Goal: Task Accomplishment & Management: Complete application form

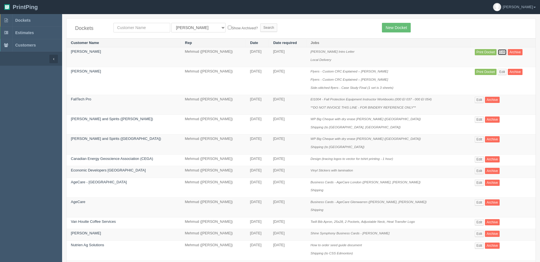
click at [505, 51] on link "Edit" at bounding box center [502, 52] width 9 height 6
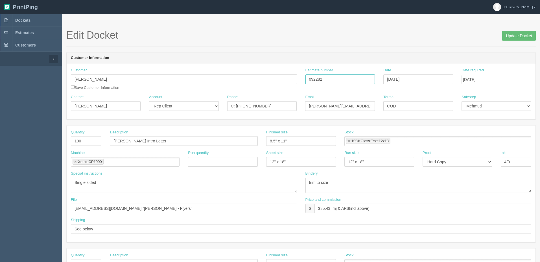
drag, startPoint x: 333, startPoint y: 80, endPoint x: 333, endPoint y: 75, distance: 4.8
click at [221, 75] on div "Customer [PERSON_NAME] Save Customer Information Estimate number 092282 Date [D…" at bounding box center [301, 81] width 469 height 27
click at [34, 19] on link "Dockets" at bounding box center [31, 20] width 62 height 12
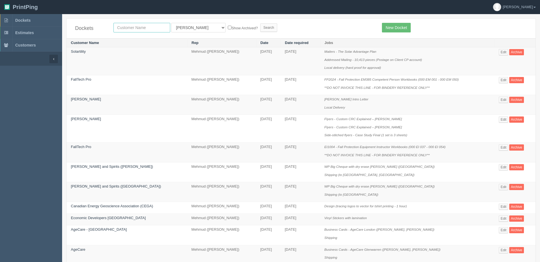
click at [145, 28] on input "text" at bounding box center [142, 28] width 57 height 10
type input "adfarm"
click at [260, 23] on input "Search" at bounding box center [268, 27] width 17 height 8
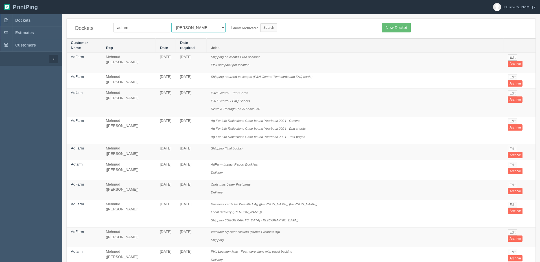
click at [177, 29] on select "All Users Ali Ali Test 1 Aly Amy Ankit Arif Brandon Dan France Greg Jim Mark Ma…" at bounding box center [198, 28] width 54 height 10
select select "8"
click at [171, 23] on select "All Users Ali Ali Test 1 Aly Amy Ankit Arif Brandon Dan France Greg Jim Mark Ma…" at bounding box center [198, 28] width 54 height 10
click at [260, 26] on input "Search" at bounding box center [268, 27] width 17 height 8
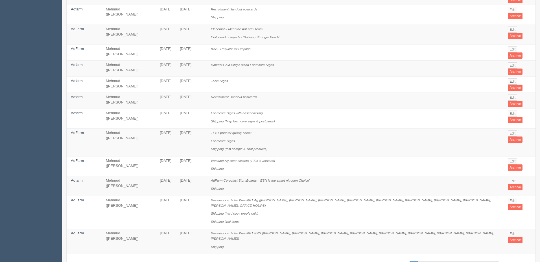
scroll to position [346, 0]
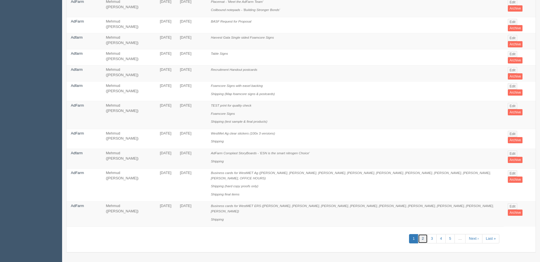
click at [423, 238] on link "2" at bounding box center [422, 238] width 9 height 9
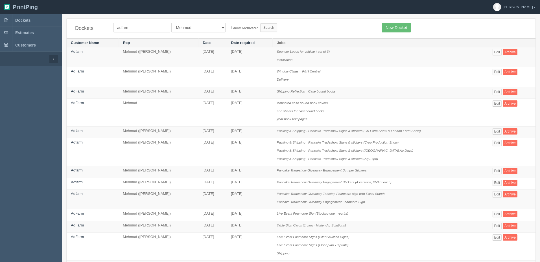
scroll to position [158, 0]
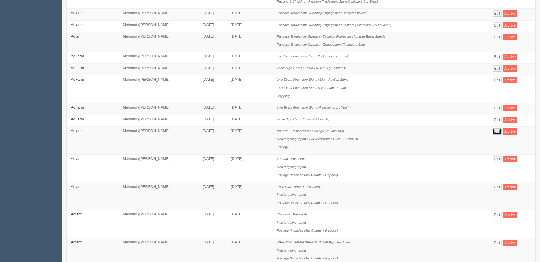
click at [502, 132] on link "Edit" at bounding box center [497, 132] width 9 height 6
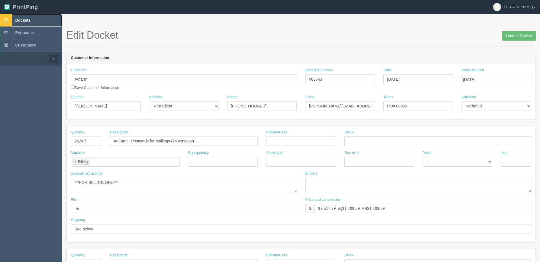
click at [27, 22] on span "Dockets" at bounding box center [22, 20] width 15 height 5
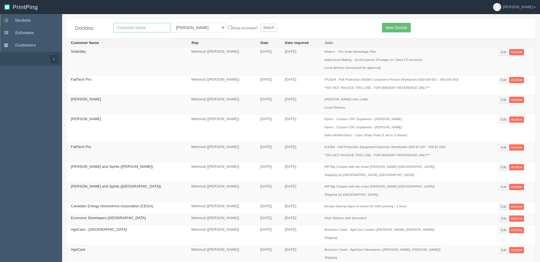
click at [133, 24] on input "text" at bounding box center [142, 28] width 57 height 10
type input "cphr"
click at [260, 23] on input "Search" at bounding box center [268, 27] width 17 height 8
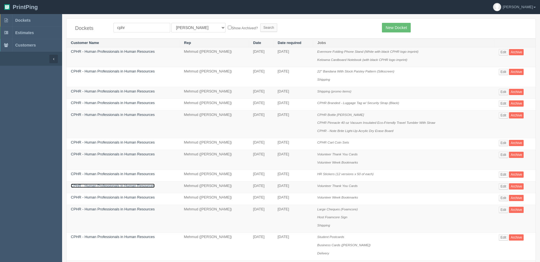
click at [108, 186] on link "CPHR - Human Professionals in Human Resources" at bounding box center [113, 186] width 84 height 4
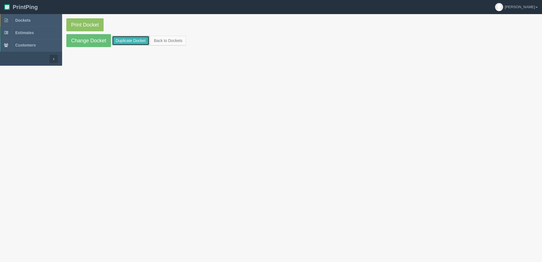
click at [129, 40] on link "Duplicate Docket" at bounding box center [130, 41] width 37 height 10
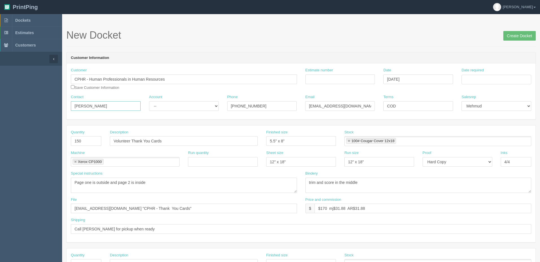
drag, startPoint x: 112, startPoint y: 104, endPoint x: 20, endPoint y: 106, distance: 91.8
click at [20, 106] on section "Dockets Estimates Customers" at bounding box center [270, 263] width 540 height 499
paste input "Bailey Beauchamp <bbeauchamp@cphrab.ca>"
type input "Bailey Beauchamp"
select select "Rep Client"
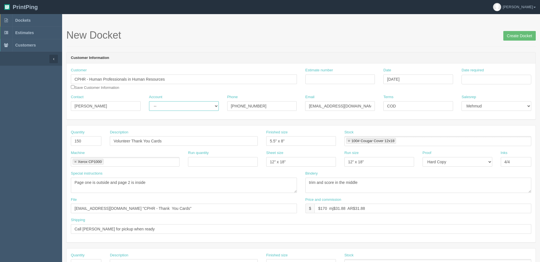
click at [149, 101] on select "-- Existing Client Allrush Client Rep Client" at bounding box center [184, 106] width 70 height 10
paste input "<bbeauchamp@cphrab.ca>"
type input "bbeauchamp@cphrab.ca"
click at [259, 105] on input "Phone" at bounding box center [262, 106] width 70 height 10
paste input "403.768.0287"
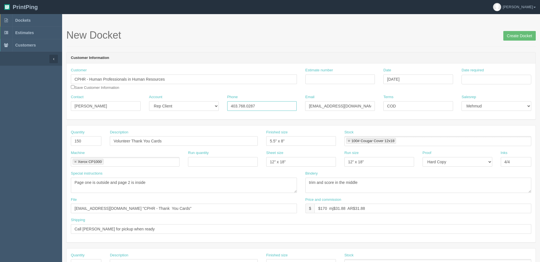
type input "403.768.0287"
drag, startPoint x: 81, startPoint y: 143, endPoint x: 18, endPoint y: 134, distance: 64.1
click at [18, 134] on section "Dockets Estimates Customers" at bounding box center [270, 263] width 540 height 499
type input "400"
drag, startPoint x: 174, startPoint y: 142, endPoint x: 156, endPoint y: 144, distance: 17.9
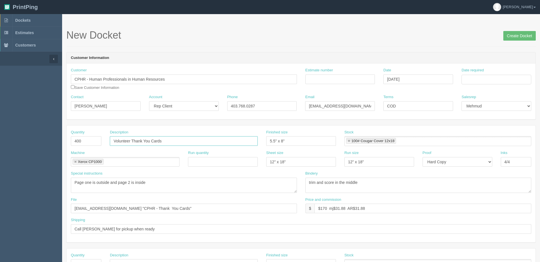
click at [174, 142] on input "Volunteer Thank You Cards" at bounding box center [184, 141] width 148 height 10
drag, startPoint x: 40, startPoint y: 139, endPoint x: 0, endPoint y: 129, distance: 41.6
click at [0, 130] on section "Dockets Estimates Customers" at bounding box center [270, 263] width 540 height 499
type input "Conference Postcards"
click at [297, 140] on input "5.5" x 8"" at bounding box center [301, 141] width 70 height 10
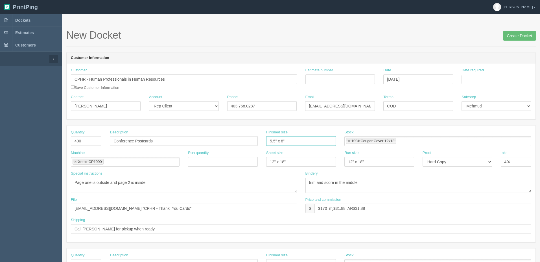
drag, startPoint x: 265, startPoint y: 141, endPoint x: 155, endPoint y: 140, distance: 110.2
click at [155, 140] on div "Quantity 400 Description Conference Postcards Finished size 5.5" x 8" Stock 100…" at bounding box center [301, 140] width 469 height 21
type input "6" x 4""
drag, startPoint x: 234, startPoint y: 184, endPoint x: 21, endPoint y: 174, distance: 212.4
click at [23, 174] on section "Dockets Estimates Customers" at bounding box center [270, 263] width 540 height 499
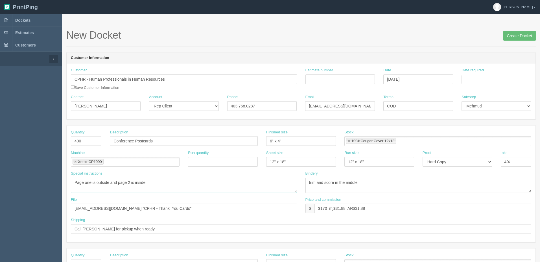
click at [160, 183] on textarea "Page one is outside and page 2 is inside" at bounding box center [184, 185] width 226 height 15
drag, startPoint x: 175, startPoint y: 183, endPoint x: 0, endPoint y: 182, distance: 175.1
click at [0, 183] on section "Dockets Estimates Customers" at bounding box center [270, 263] width 540 height 499
type textarea "double sided"
type textarea "trim"
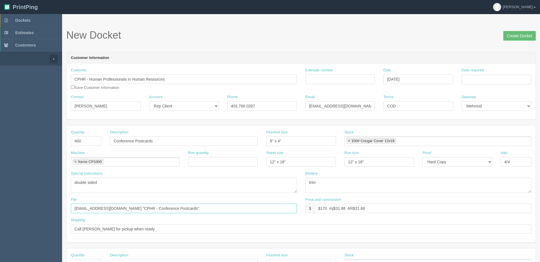
type input "files@allrush.ca "CPHR - Conference Postcards""
click at [353, 210] on input "$147.94 mj$ AR$" at bounding box center [423, 209] width 217 height 10
type input "$147.94 mj$27.74 AR$27.74"
drag, startPoint x: 353, startPoint y: 80, endPoint x: 350, endPoint y: 80, distance: 3.1
click at [353, 80] on input "Estimate number" at bounding box center [341, 80] width 70 height 10
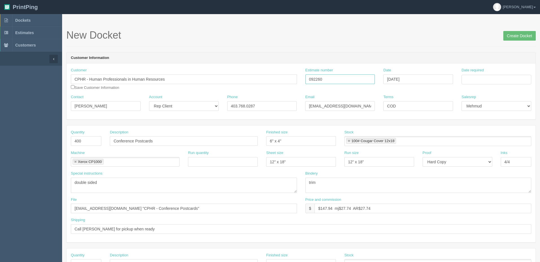
type input "092260"
type input "September 3, 2025"
click at [508, 110] on td "5" at bounding box center [505, 109] width 7 height 8
type input "September 5, 2025"
click at [394, 40] on h1 "New Docket Create Docket" at bounding box center [301, 35] width 470 height 11
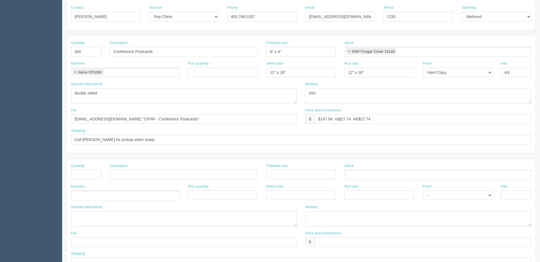
scroll to position [113, 0]
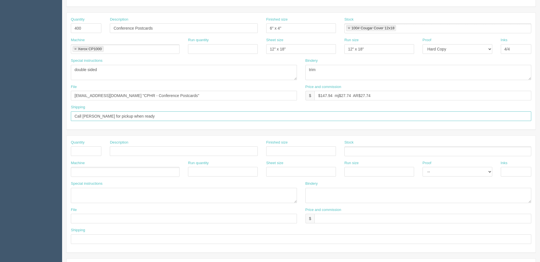
drag, startPoint x: 84, startPoint y: 115, endPoint x: 96, endPoint y: 116, distance: 12.7
click at [96, 116] on input "Call Mariel for pickup when ready" at bounding box center [301, 117] width 461 height 10
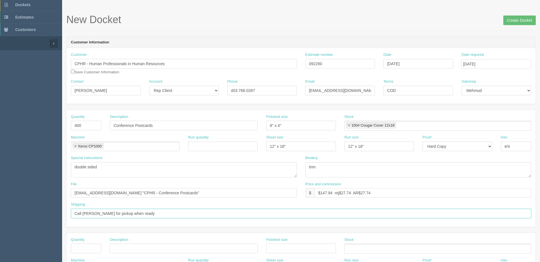
scroll to position [0, 0]
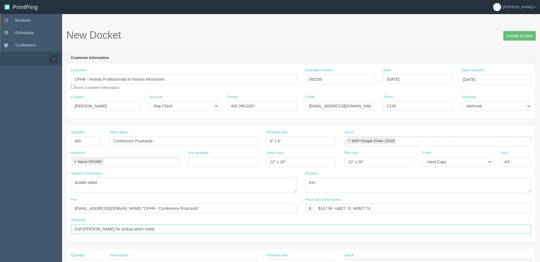
type input "Call Bailey for pickup when ready"
click at [215, 208] on input "files@allrush.ca "CPHR - Conference Postcards"" at bounding box center [184, 209] width 226 height 10
click at [512, 31] on span "Create Docket" at bounding box center [520, 35] width 32 height 11
click at [515, 38] on input "Create Docket" at bounding box center [520, 36] width 32 height 10
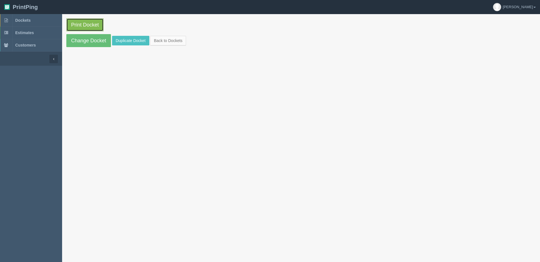
click at [81, 25] on link "Print Docket" at bounding box center [84, 24] width 37 height 13
click at [35, 21] on link "Dockets" at bounding box center [31, 20] width 62 height 12
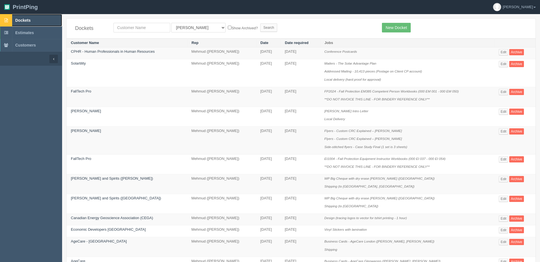
click at [25, 22] on span "Dockets" at bounding box center [22, 20] width 15 height 5
